Goal: Task Accomplishment & Management: Use online tool/utility

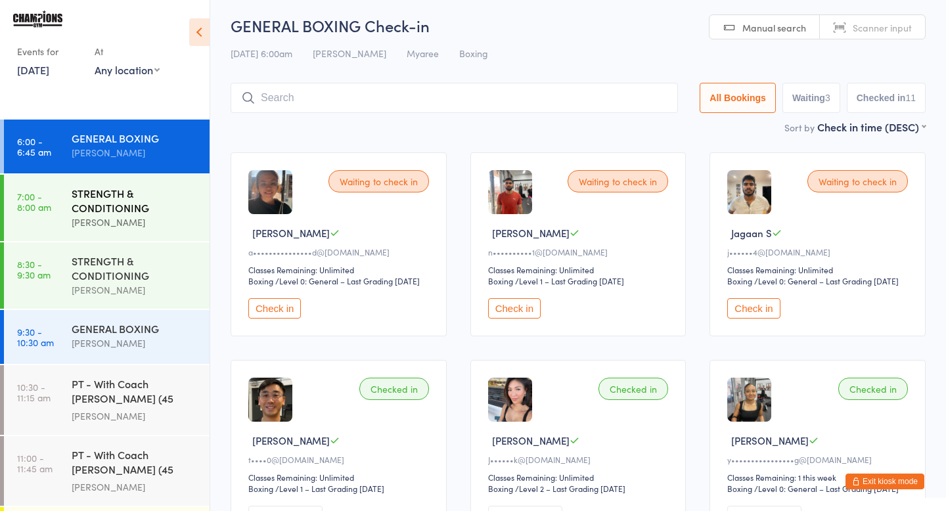
click at [144, 217] on div "[PERSON_NAME]" at bounding box center [135, 222] width 127 height 15
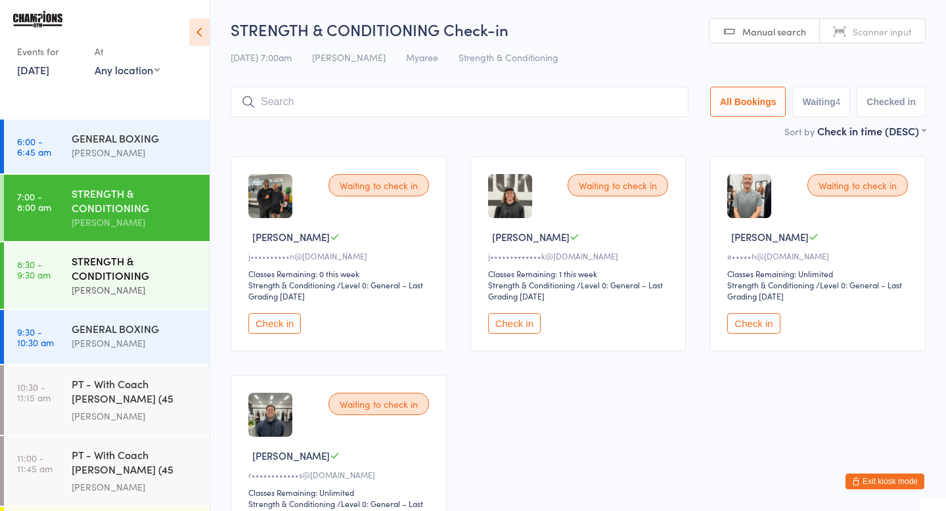
click at [170, 291] on div "[PERSON_NAME]" at bounding box center [135, 289] width 127 height 15
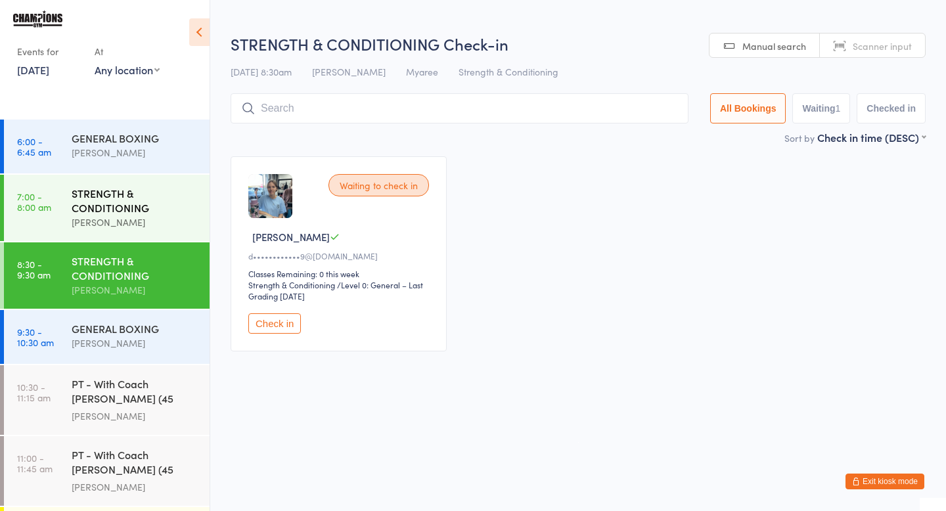
click at [164, 216] on div "[PERSON_NAME]" at bounding box center [135, 222] width 127 height 15
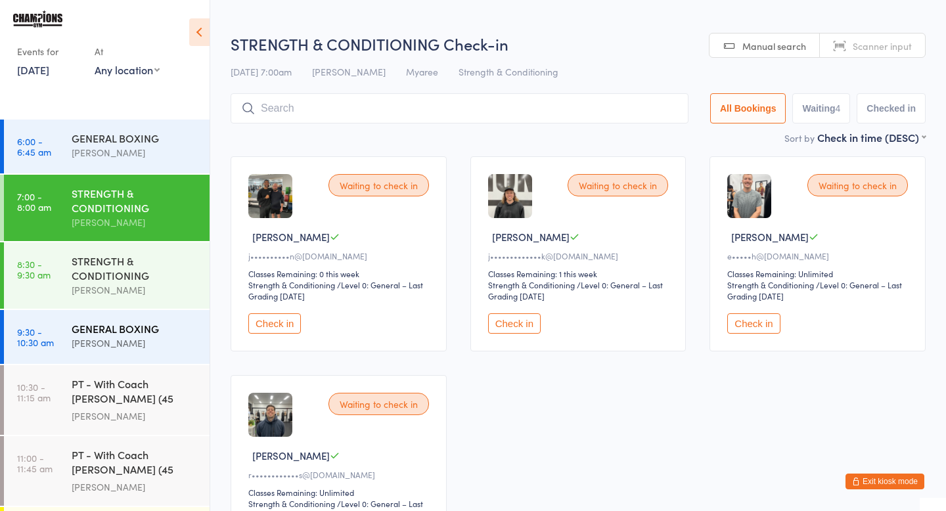
click at [169, 328] on div "GENERAL BOXING" at bounding box center [135, 328] width 127 height 14
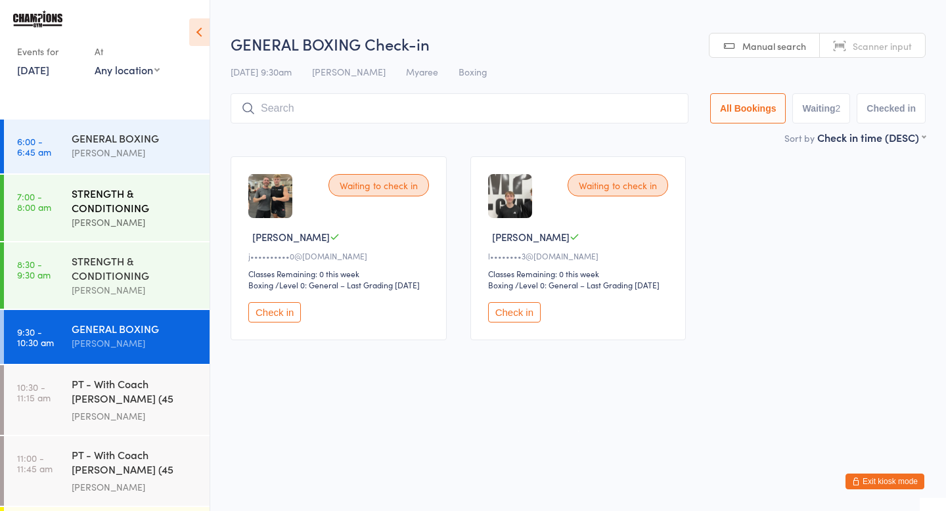
click at [165, 232] on div "STRENGTH & CONDITIONING [PERSON_NAME]" at bounding box center [141, 208] width 138 height 66
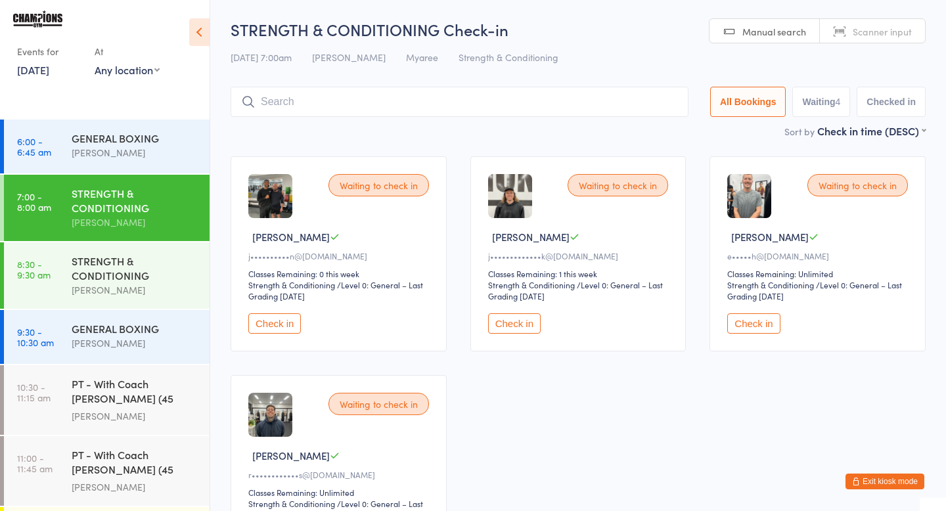
click at [295, 317] on button "Check in" at bounding box center [274, 323] width 53 height 20
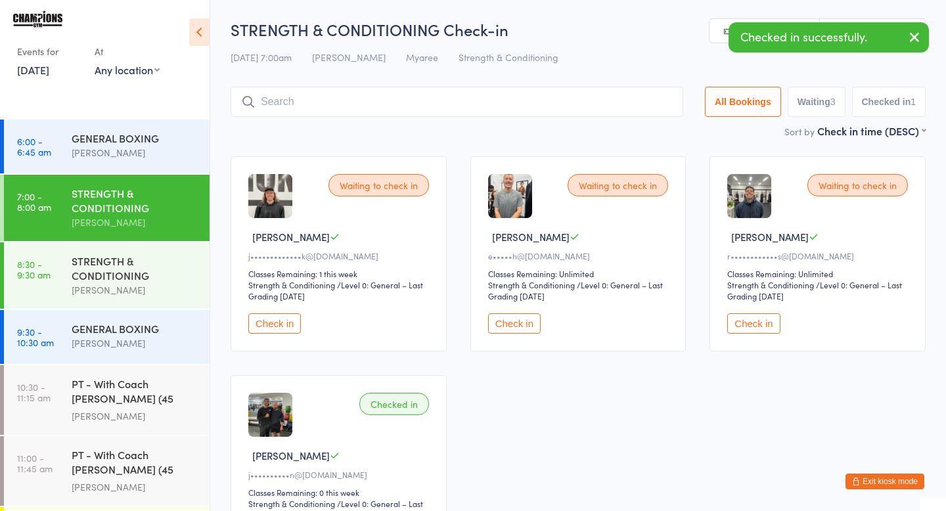
click at [267, 324] on button "Check in" at bounding box center [274, 323] width 53 height 20
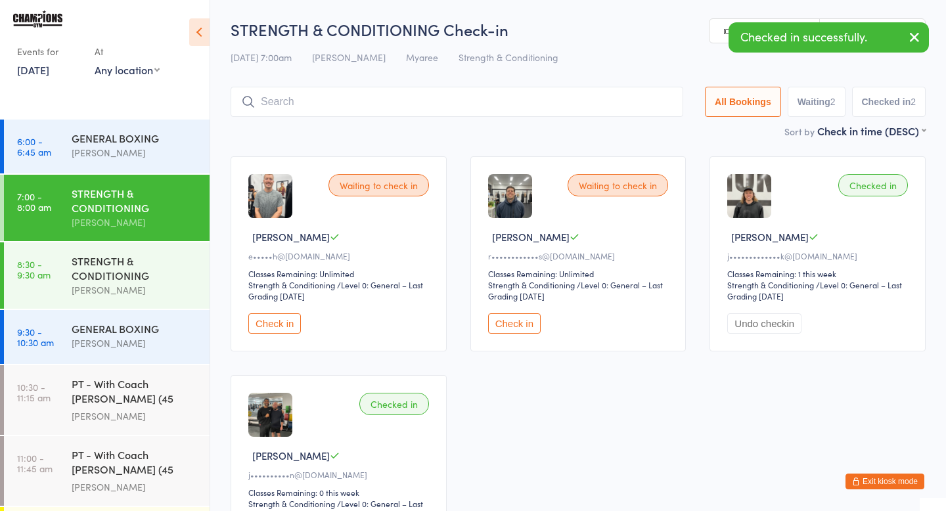
click at [267, 324] on button "Check in" at bounding box center [274, 323] width 53 height 20
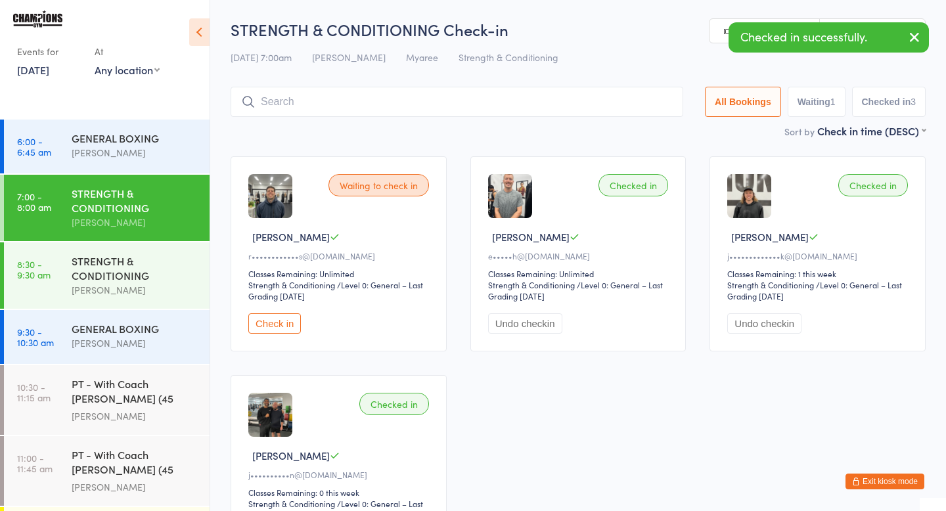
click at [267, 320] on button "Check in" at bounding box center [274, 323] width 53 height 20
